Goal: Information Seeking & Learning: Learn about a topic

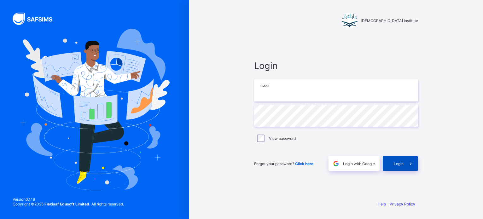
type input "**********"
click at [396, 160] on div "Login" at bounding box center [400, 163] width 35 height 15
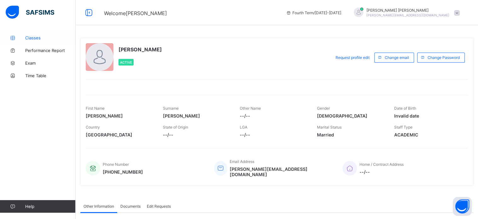
click at [27, 34] on link "Classes" at bounding box center [38, 38] width 76 height 13
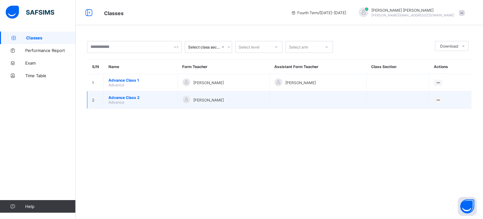
click at [130, 97] on span "Advance Class 2" at bounding box center [140, 97] width 64 height 5
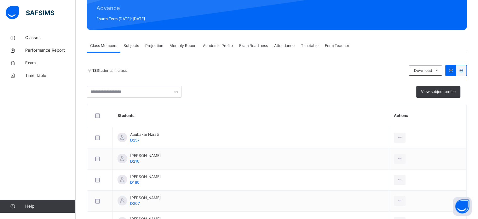
scroll to position [79, 0]
click at [156, 44] on span "Projection" at bounding box center [154, 46] width 18 height 6
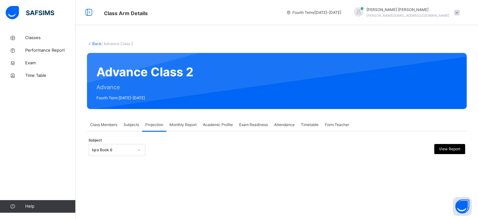
scroll to position [0, 0]
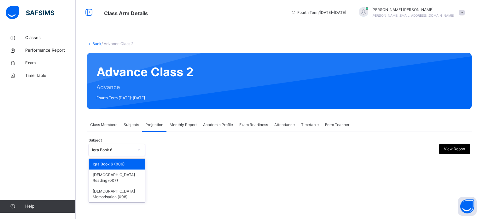
click at [135, 150] on div at bounding box center [139, 150] width 11 height 10
click at [124, 186] on div "[DEMOGRAPHIC_DATA] Memorisation (008)" at bounding box center [117, 194] width 56 height 16
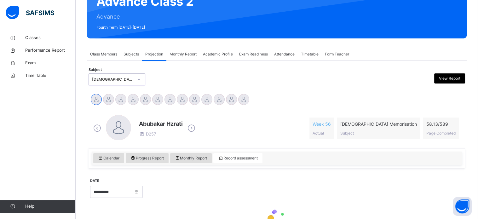
scroll to position [100, 0]
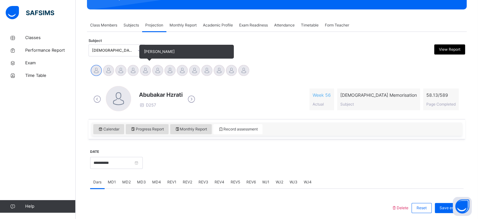
click at [142, 70] on div at bounding box center [145, 70] width 11 height 11
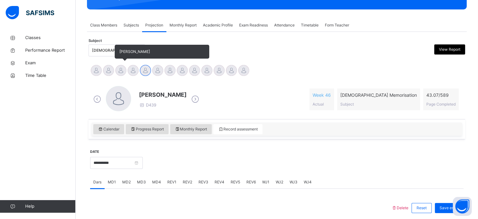
click at [117, 69] on div at bounding box center [120, 70] width 11 height 11
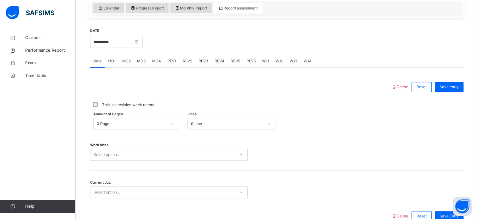
scroll to position [222, 0]
